Goal: Task Accomplishment & Management: Manage account settings

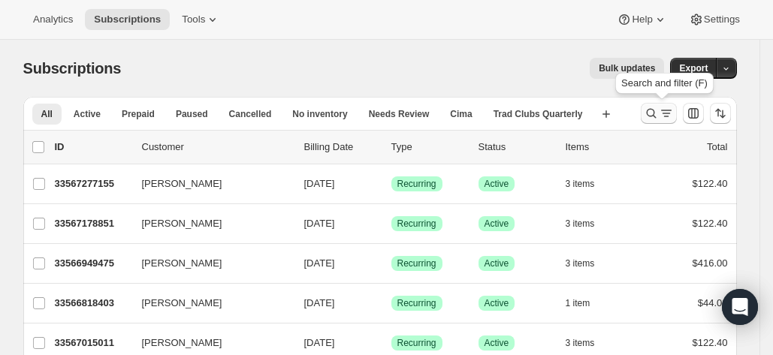
click at [664, 115] on icon "Search and filter results" at bounding box center [666, 113] width 15 height 15
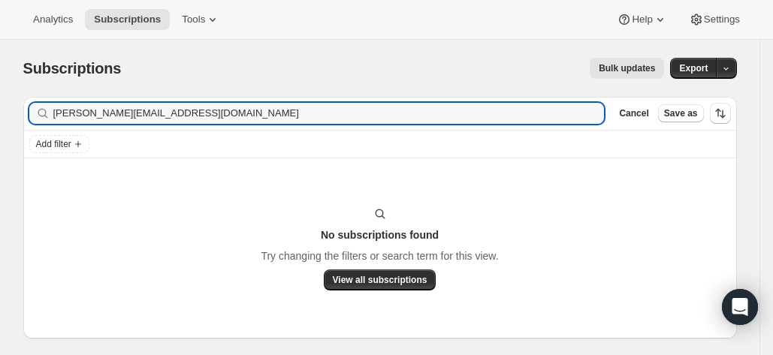
type input "[PERSON_NAME][EMAIL_ADDRESS][DOMAIN_NAME]"
